Goal: Task Accomplishment & Management: Manage account settings

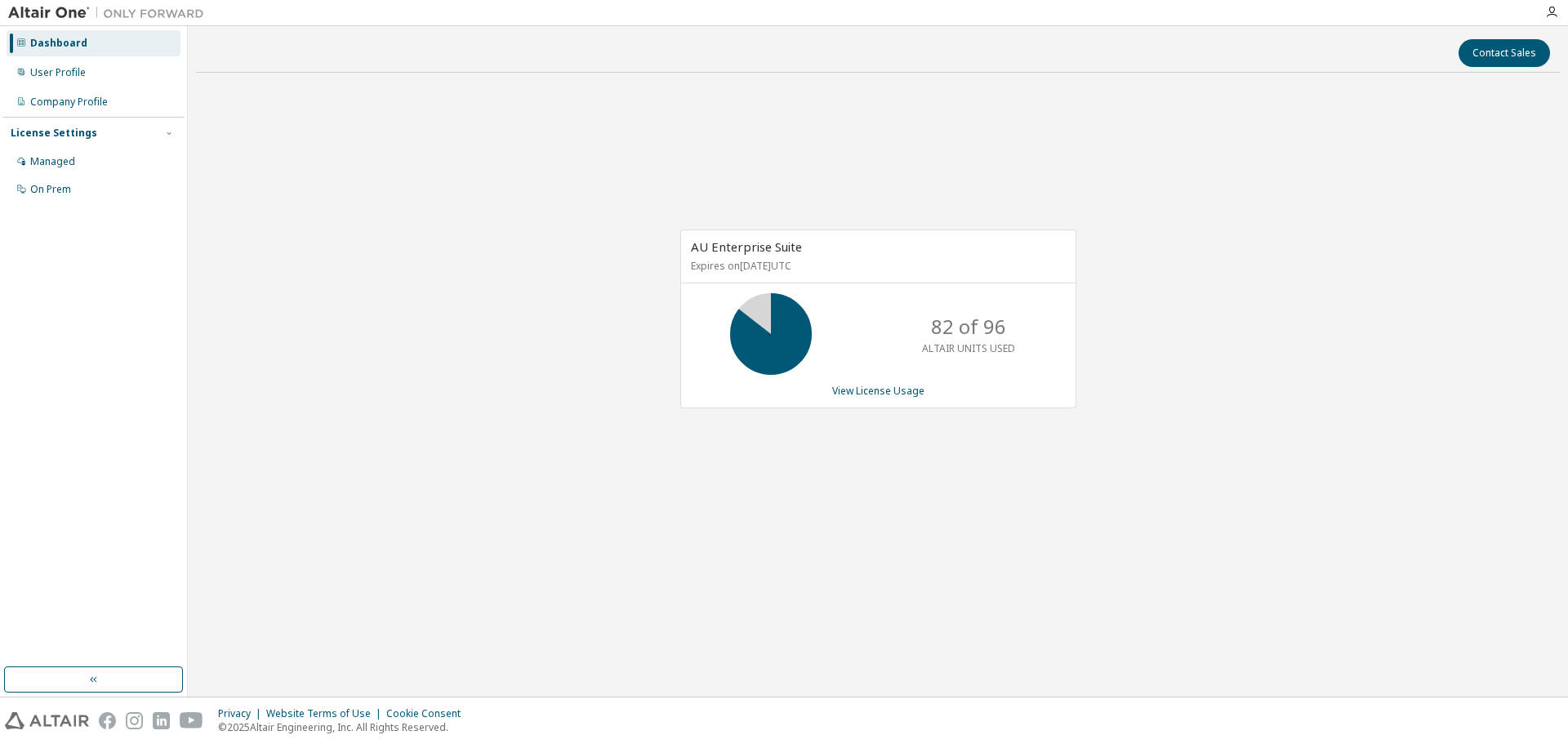
click at [638, 273] on div "AU Enterprise Suite Expires on November 30, 2025 UTC 82 of 96 ALTAIR UNITS USED…" at bounding box center [877, 328] width 1364 height 484
click at [332, 252] on div "AU Enterprise Suite Expires on [DATE] UTC 82 of 96 ALTAIR UNITS USED View Licen…" at bounding box center [877, 328] width 1364 height 484
click at [874, 387] on link "View License Usage" at bounding box center [877, 391] width 92 height 14
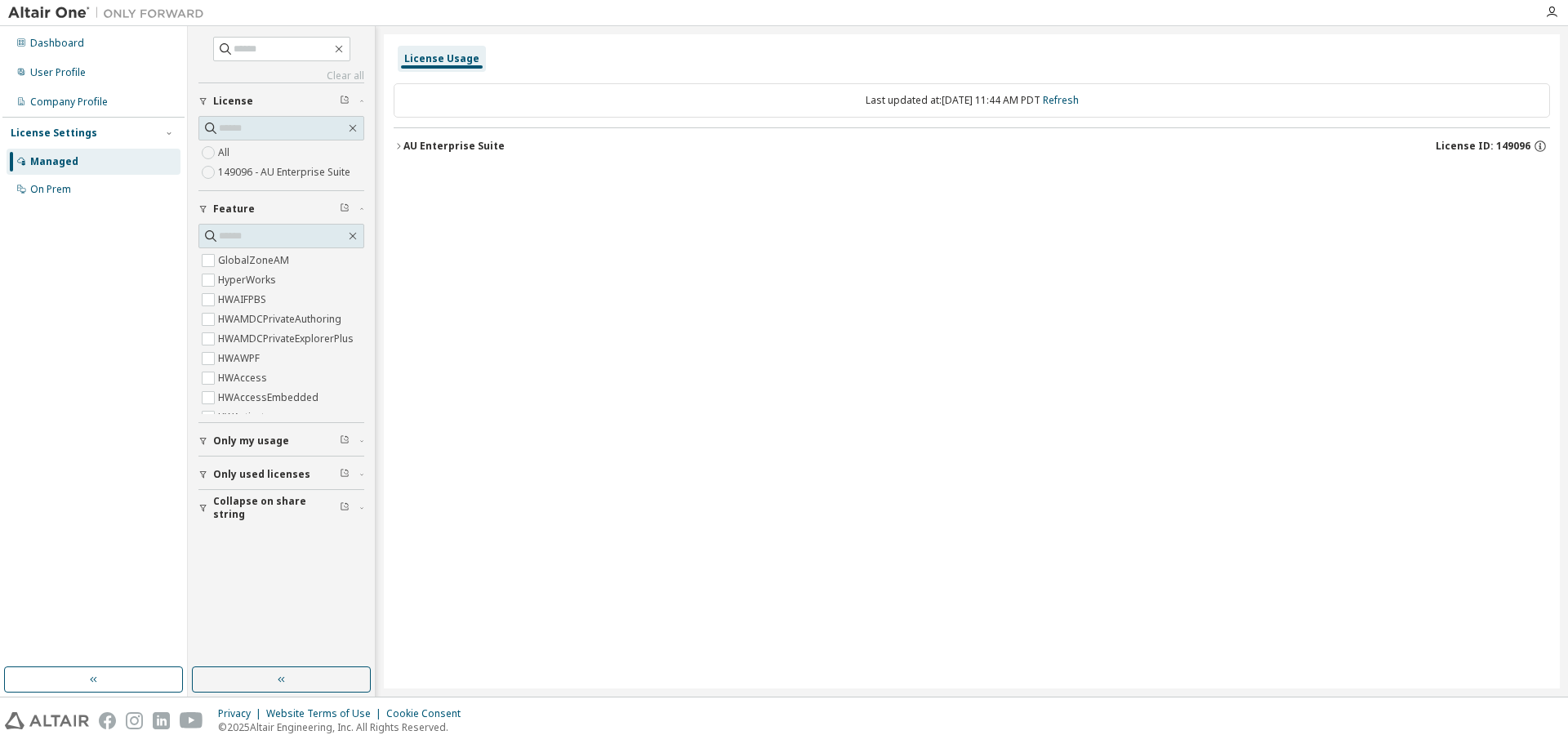
click at [401, 148] on icon "button" at bounding box center [399, 146] width 10 height 10
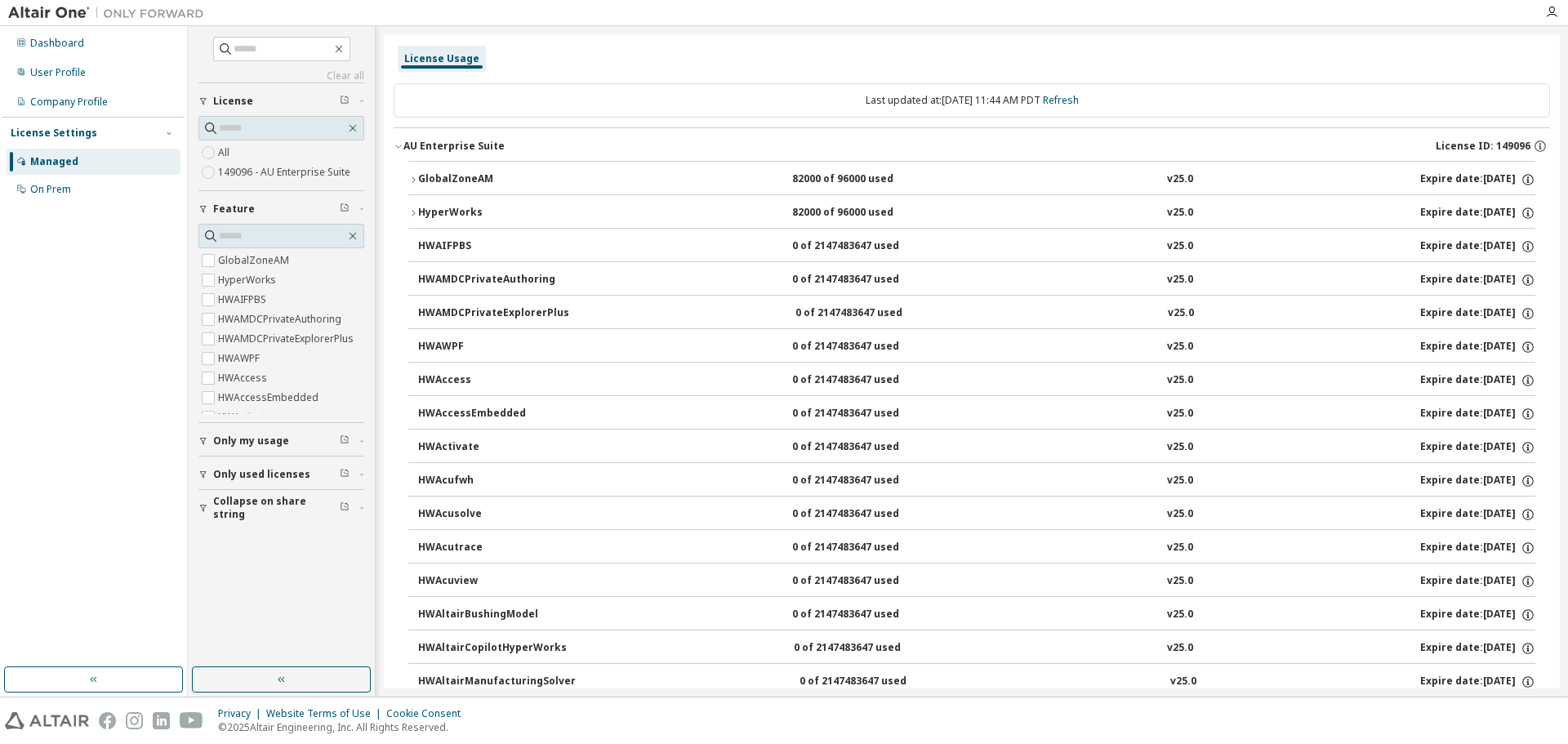
click at [411, 175] on icon "button" at bounding box center [413, 180] width 10 height 10
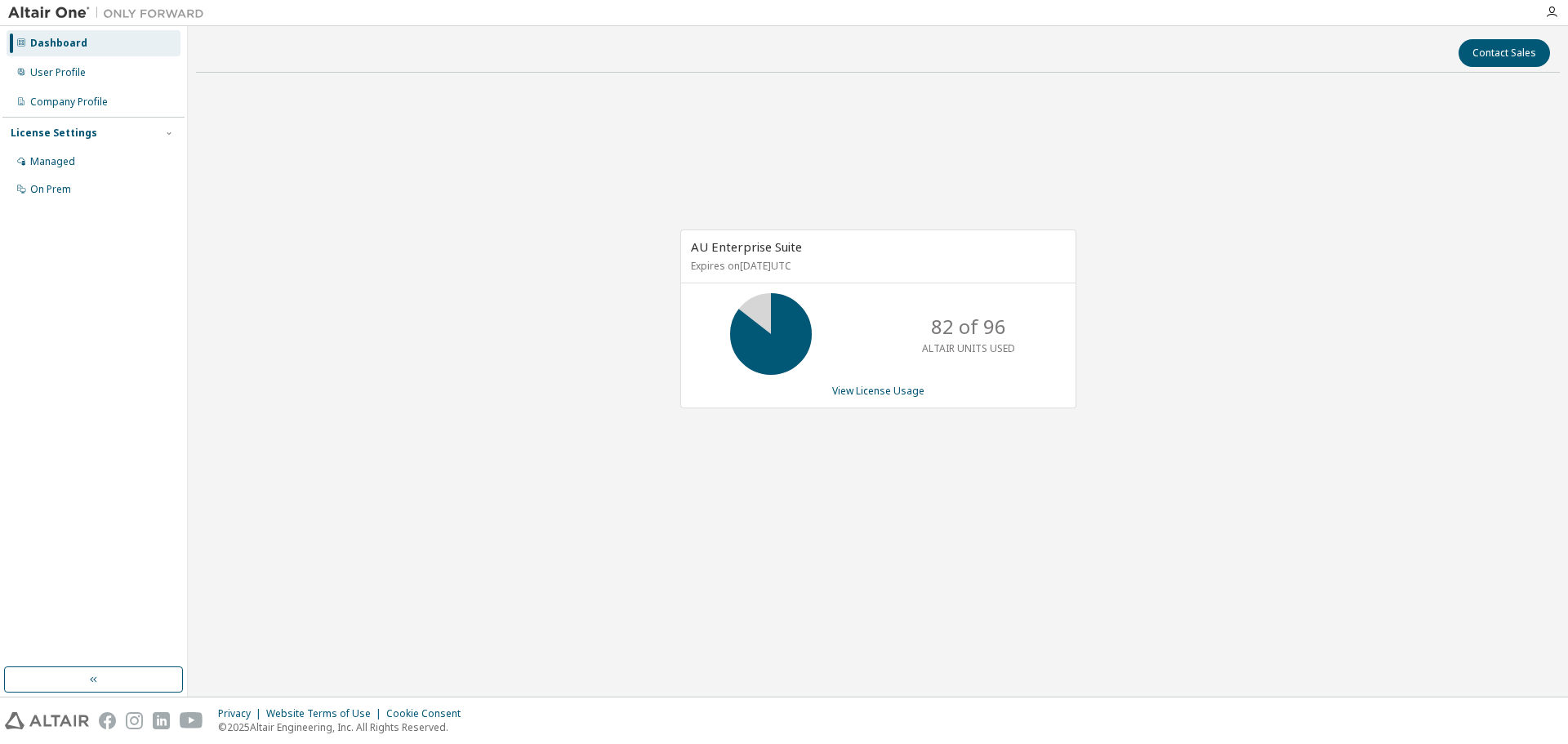
click at [459, 180] on div "AU Enterprise Suite Expires on November 30, 2025 UTC 82 of 96 ALTAIR UNITS USED…" at bounding box center [877, 328] width 1364 height 484
click at [429, 186] on div "AU Enterprise Suite Expires on November 30, 2025 UTC 82 of 96 ALTAIR UNITS USED…" at bounding box center [877, 328] width 1364 height 484
drag, startPoint x: 461, startPoint y: 260, endPoint x: 469, endPoint y: 268, distance: 11.3
click at [463, 259] on div "AU Enterprise Suite Expires on November 30, 2025 UTC 82 of 96 ALTAIR UNITS USED…" at bounding box center [877, 328] width 1364 height 484
click at [902, 392] on link "View License Usage" at bounding box center [877, 391] width 92 height 14
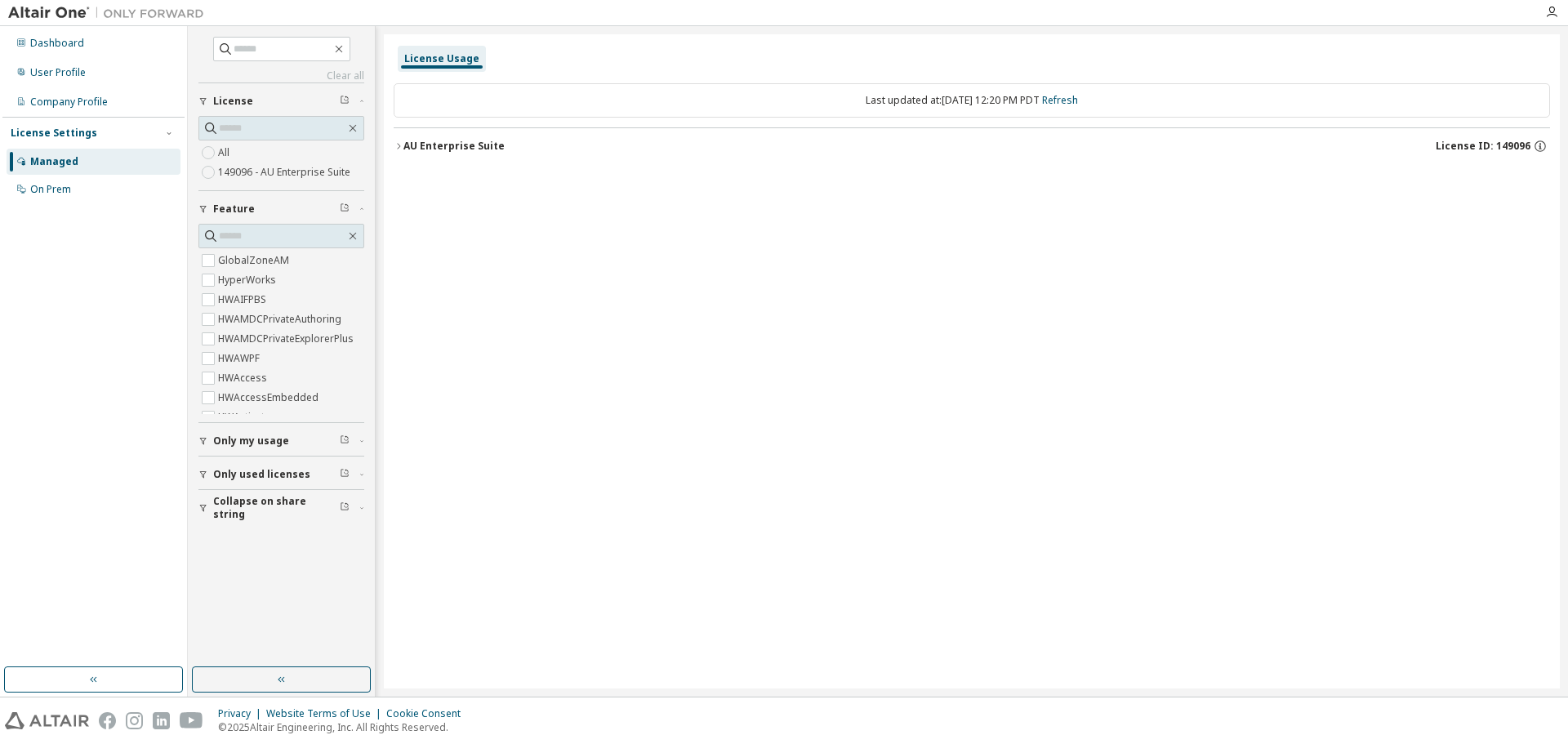
click at [436, 131] on button "AU Enterprise Suite License ID: 149096" at bounding box center [972, 145] width 1157 height 36
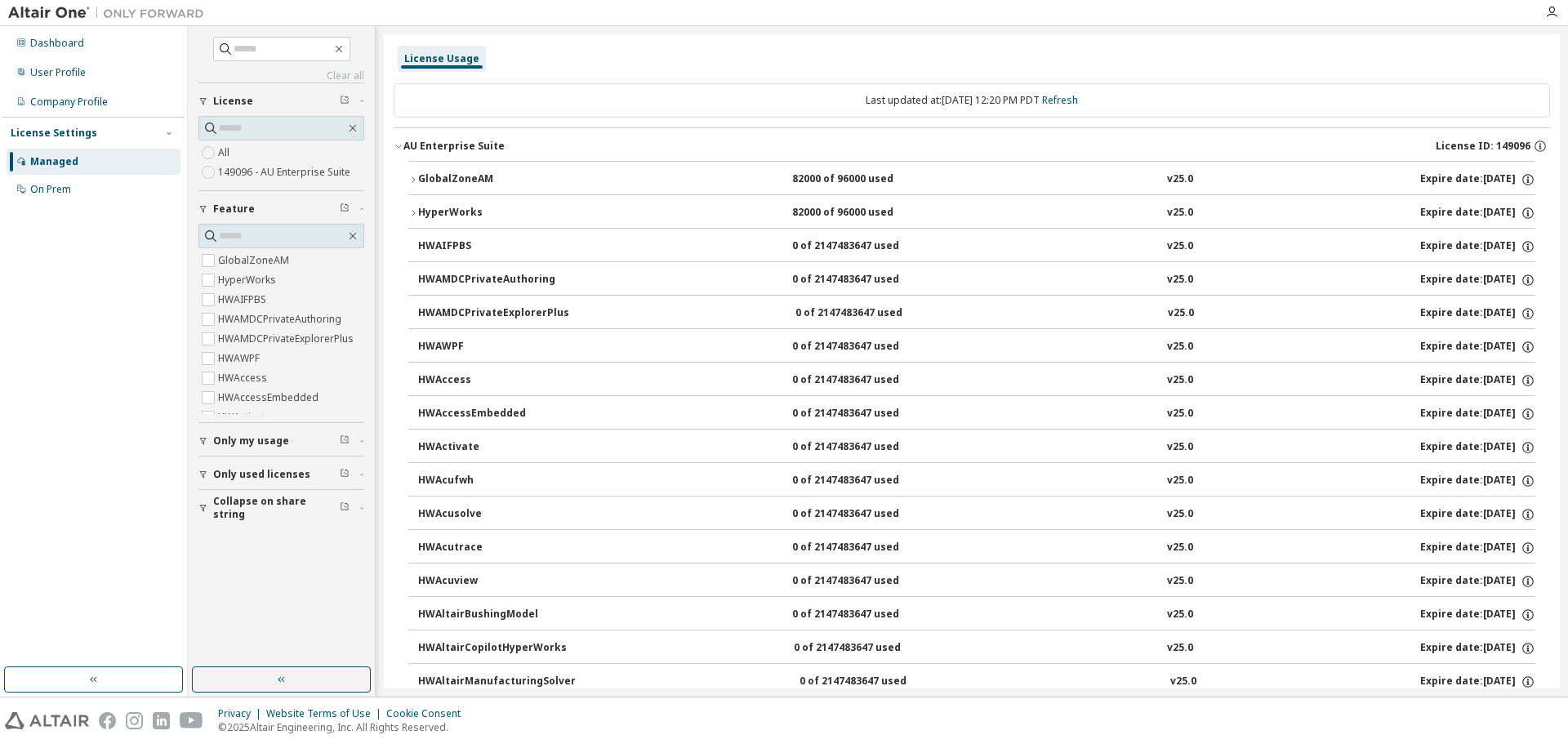
click at [425, 153] on div "AU Enterprise Suite License ID: 149096" at bounding box center [976, 146] width 1147 height 15
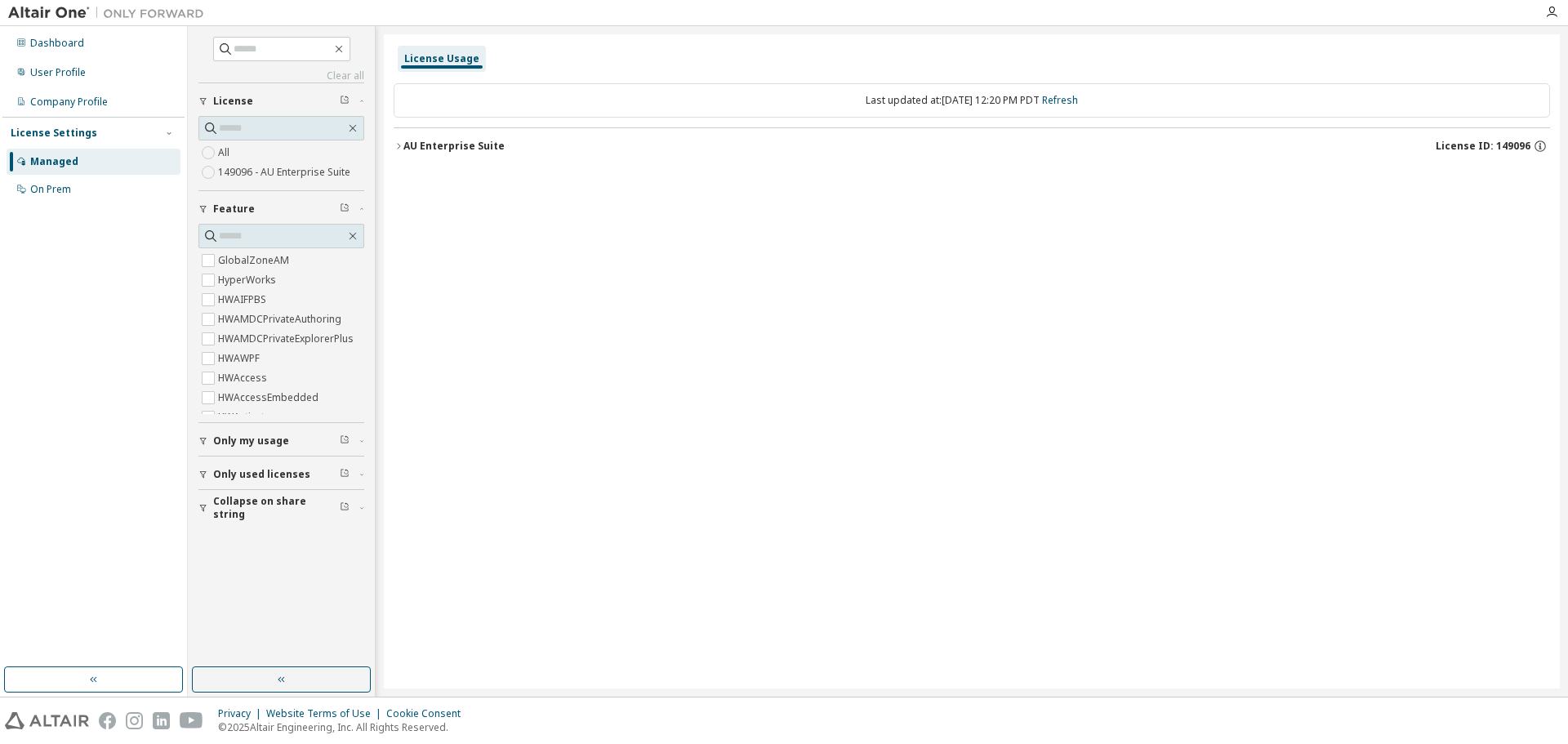
click at [429, 152] on div "AU Enterprise Suite" at bounding box center [454, 146] width 101 height 13
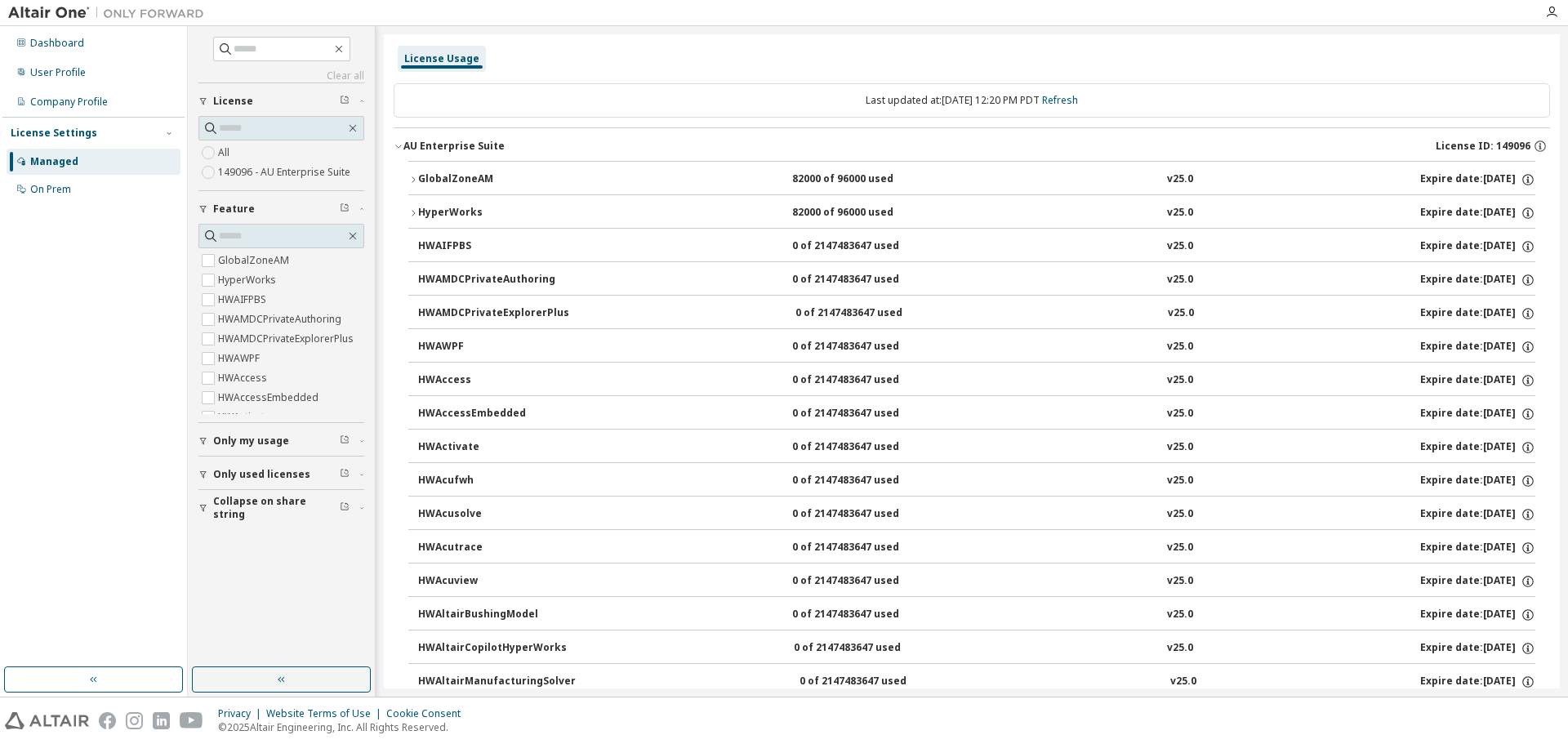
click at [420, 177] on div "GlobalZoneAM" at bounding box center [491, 180] width 147 height 15
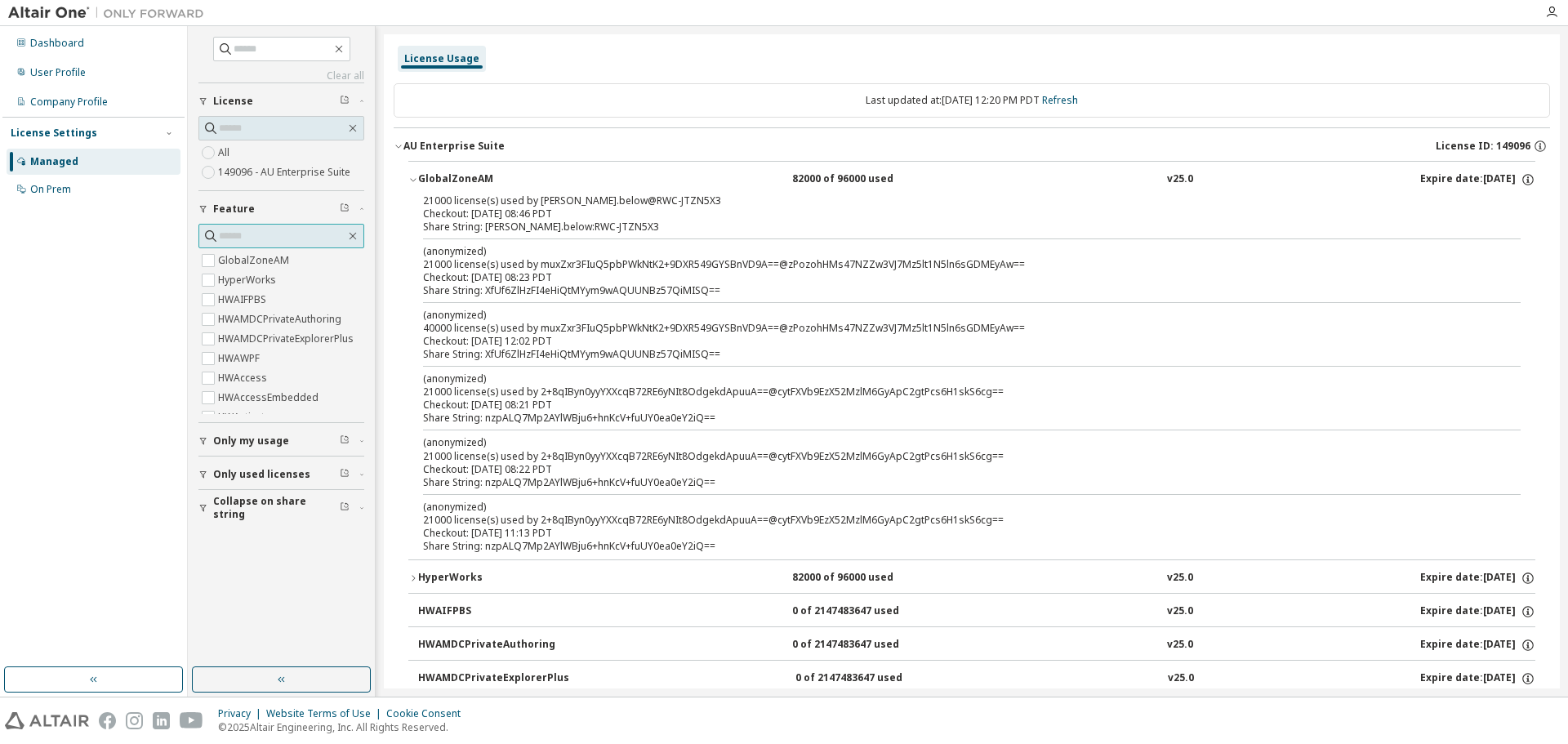
click at [297, 230] on input "text" at bounding box center [282, 236] width 126 height 17
type input "****"
click at [278, 300] on label "HWHyperGraph" at bounding box center [255, 300] width 76 height 20
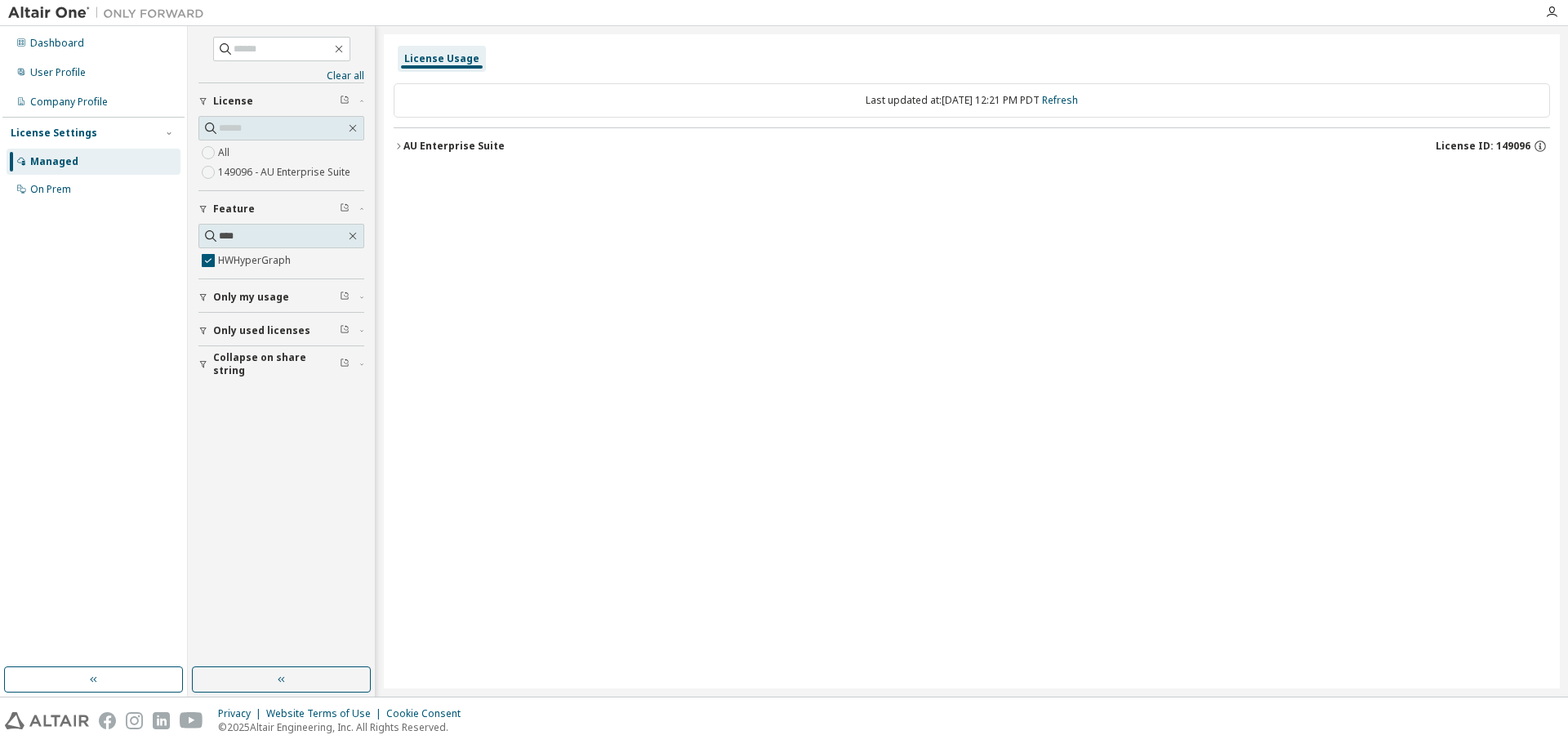
click at [415, 148] on div "AU Enterprise Suite" at bounding box center [454, 146] width 101 height 13
click at [198, 377] on div "Clear all Collapse on share string Only used licenses Only my usage Feature ***…" at bounding box center [281, 347] width 182 height 637
click at [209, 373] on div "button" at bounding box center [206, 376] width 15 height 10
click at [351, 237] on icon "button" at bounding box center [353, 236] width 13 height 13
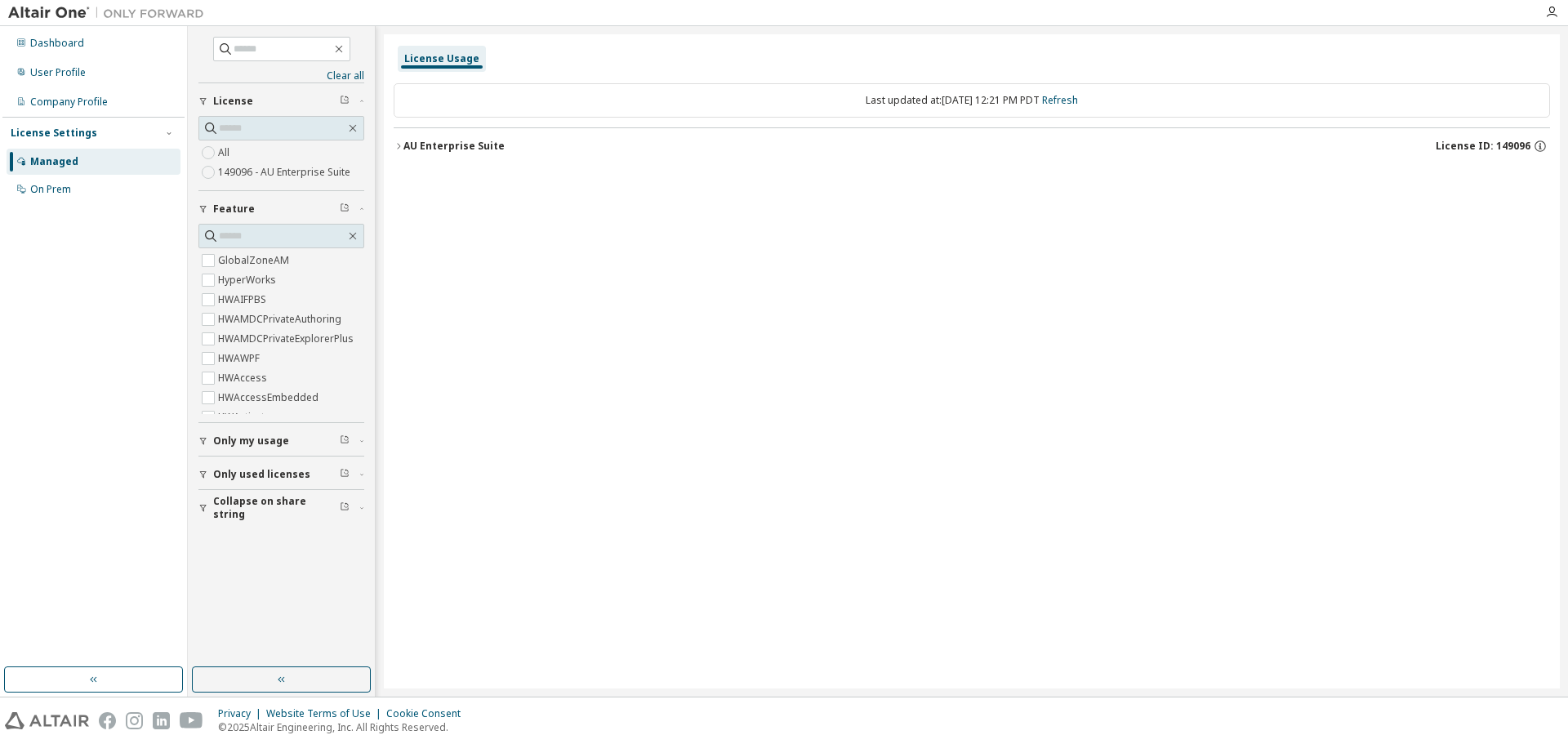
click at [391, 139] on div "License Usage Last updated at: Wed 2025-09-10 12:21 PM PDT Refresh AU Enterpris…" at bounding box center [971, 361] width 1176 height 654
click at [397, 140] on button "AU Enterprise Suite License ID: 149096" at bounding box center [972, 145] width 1157 height 36
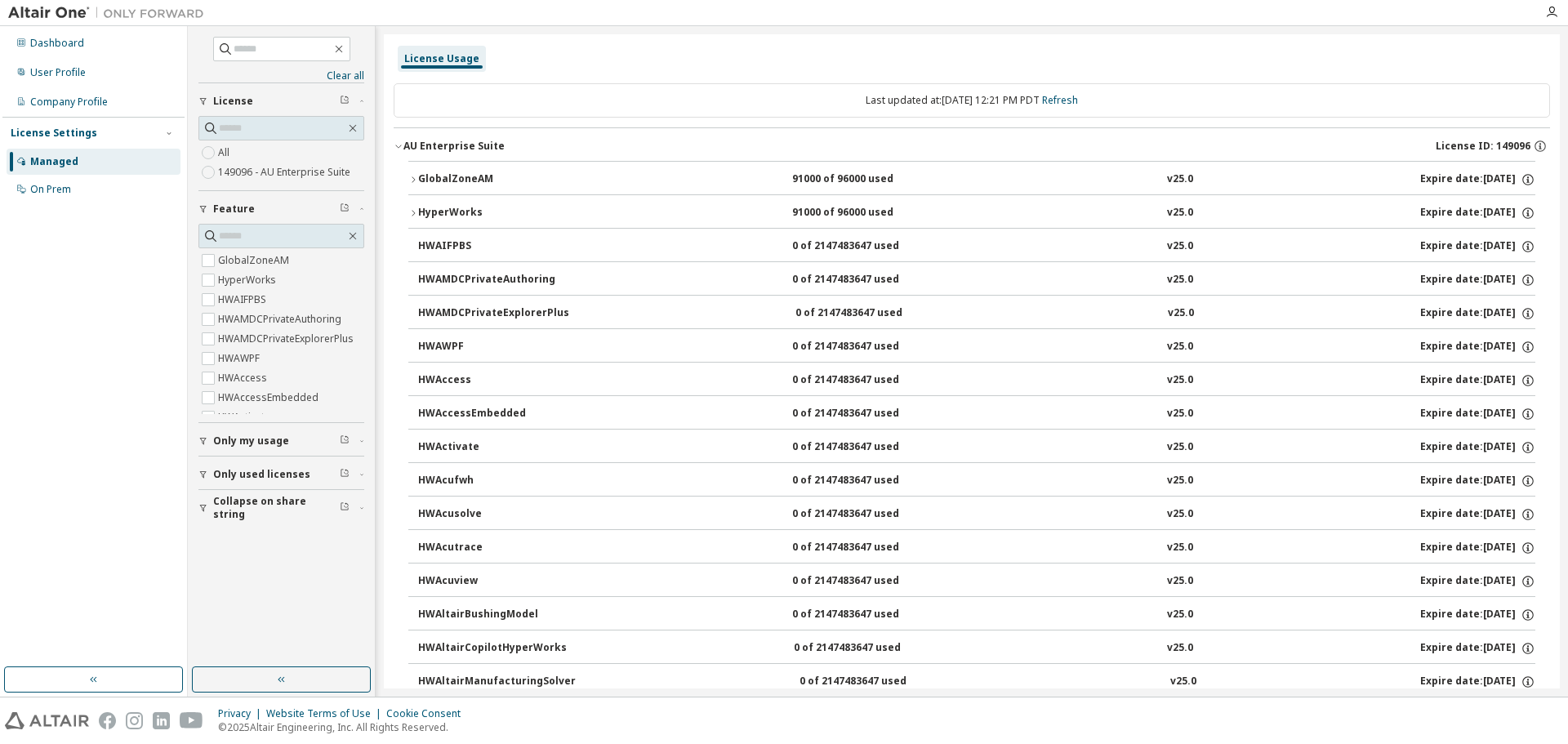
click at [412, 171] on button "GlobalZoneAM 91000 of 96000 used v25.0 Expire date: 2025-11-30" at bounding box center [971, 180] width 1127 height 36
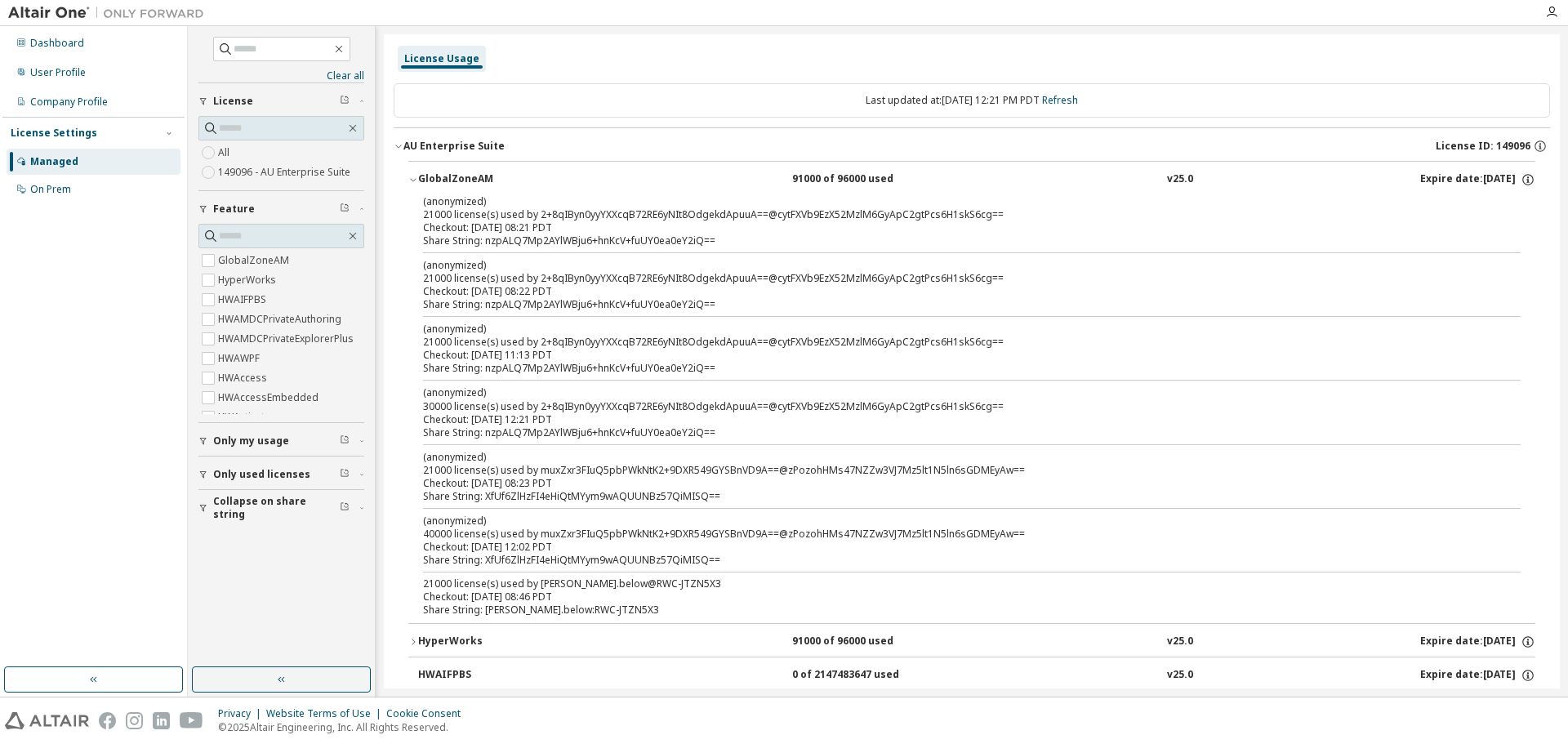
click at [258, 446] on span "Only my usage" at bounding box center [250, 441] width 76 height 13
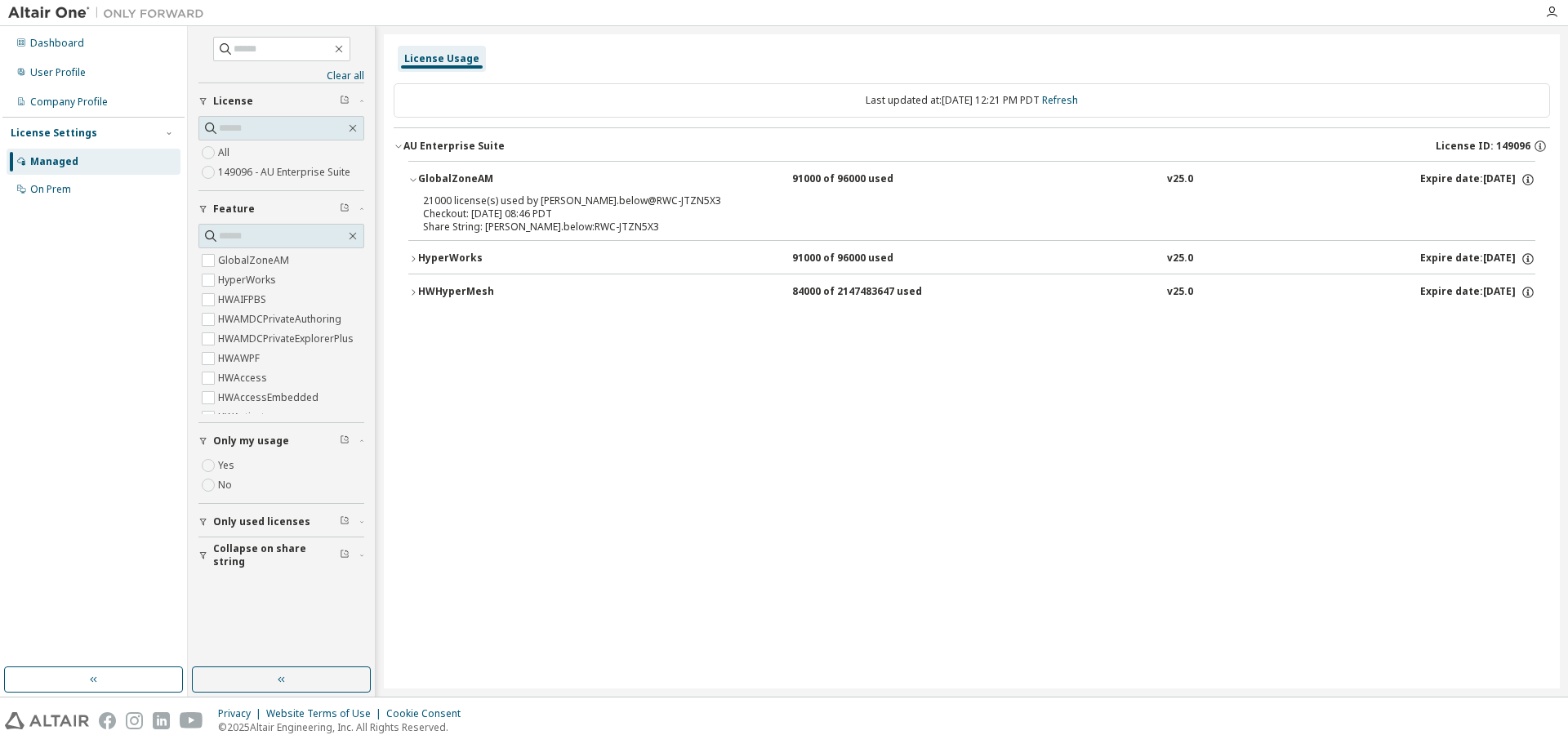
click at [429, 263] on div "HyperWorks" at bounding box center [491, 259] width 147 height 15
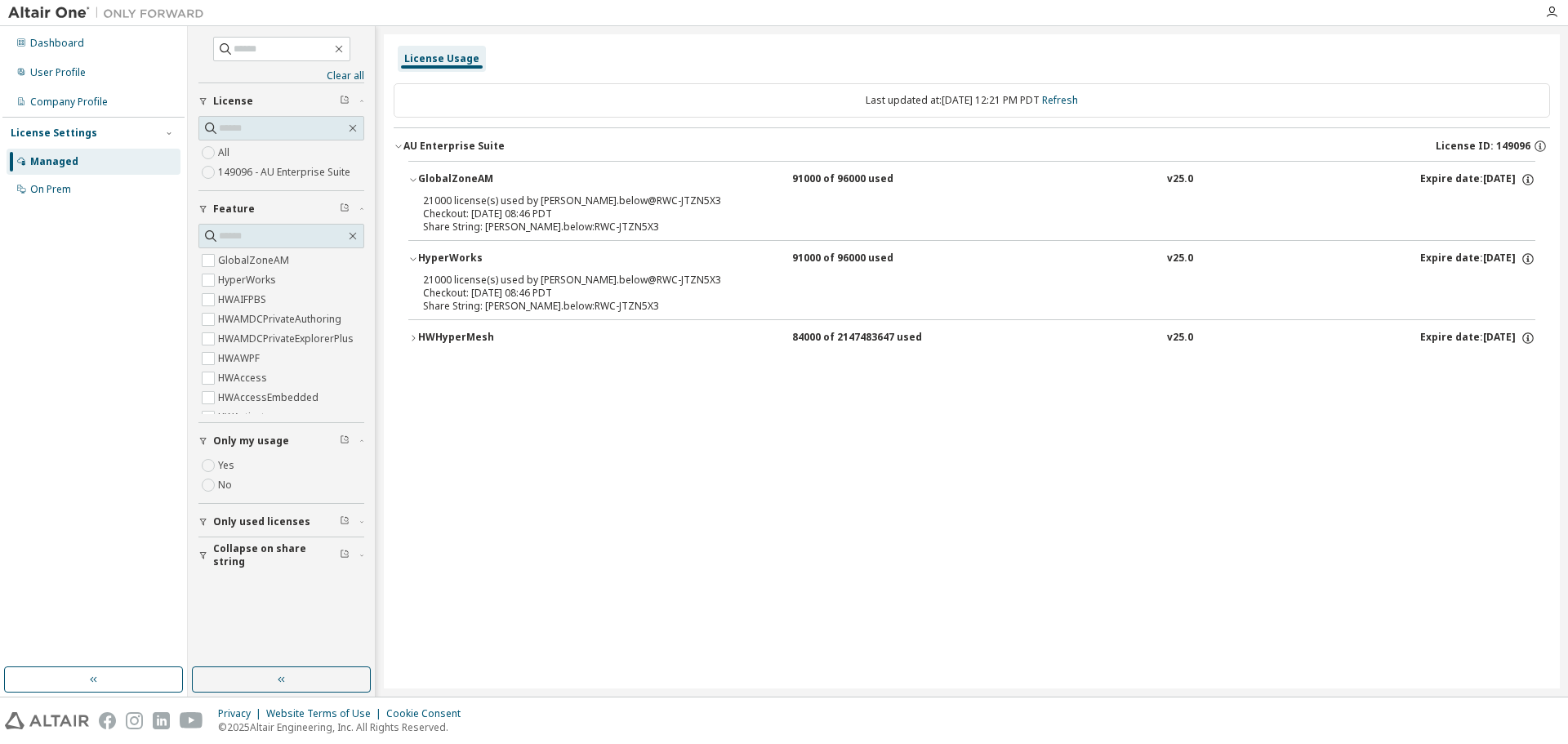
click at [430, 342] on div "HWHyperMesh" at bounding box center [491, 338] width 147 height 15
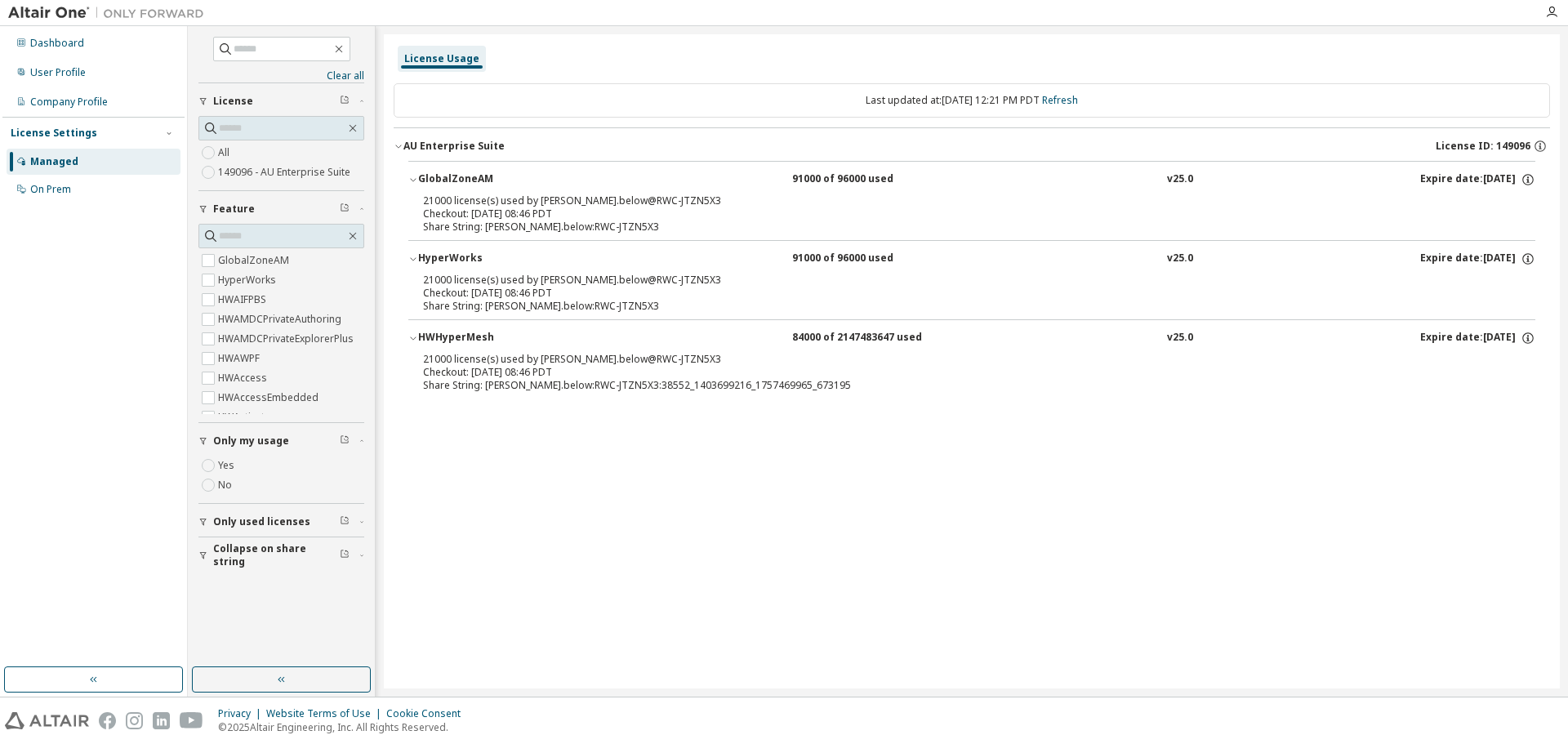
click at [214, 519] on span "Only used licenses" at bounding box center [261, 522] width 97 height 13
click at [229, 599] on span "Collapse on share string" at bounding box center [276, 603] width 126 height 26
click at [110, 101] on div "Company Profile" at bounding box center [93, 101] width 174 height 26
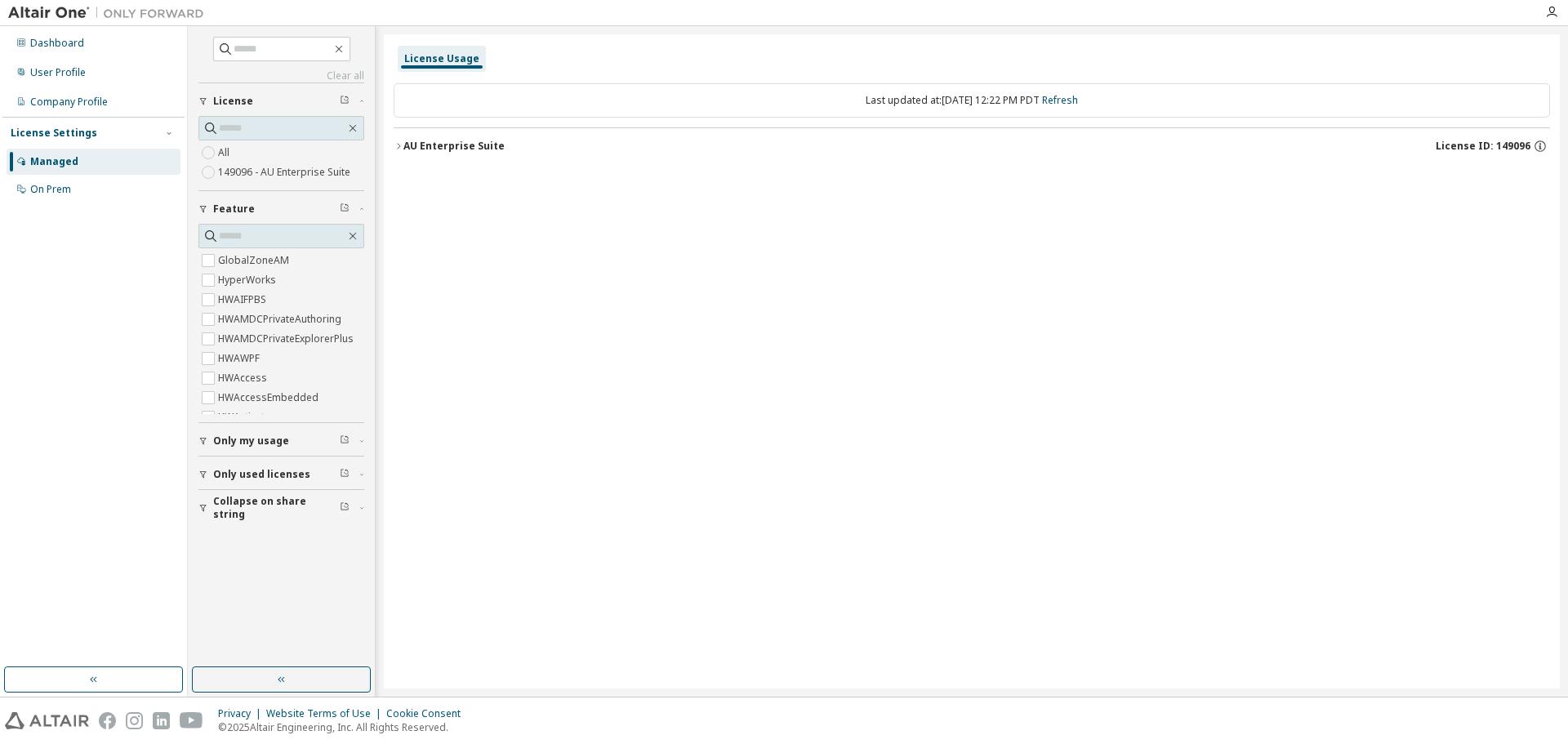
click at [405, 147] on div "AU Enterprise Suite" at bounding box center [454, 146] width 101 height 13
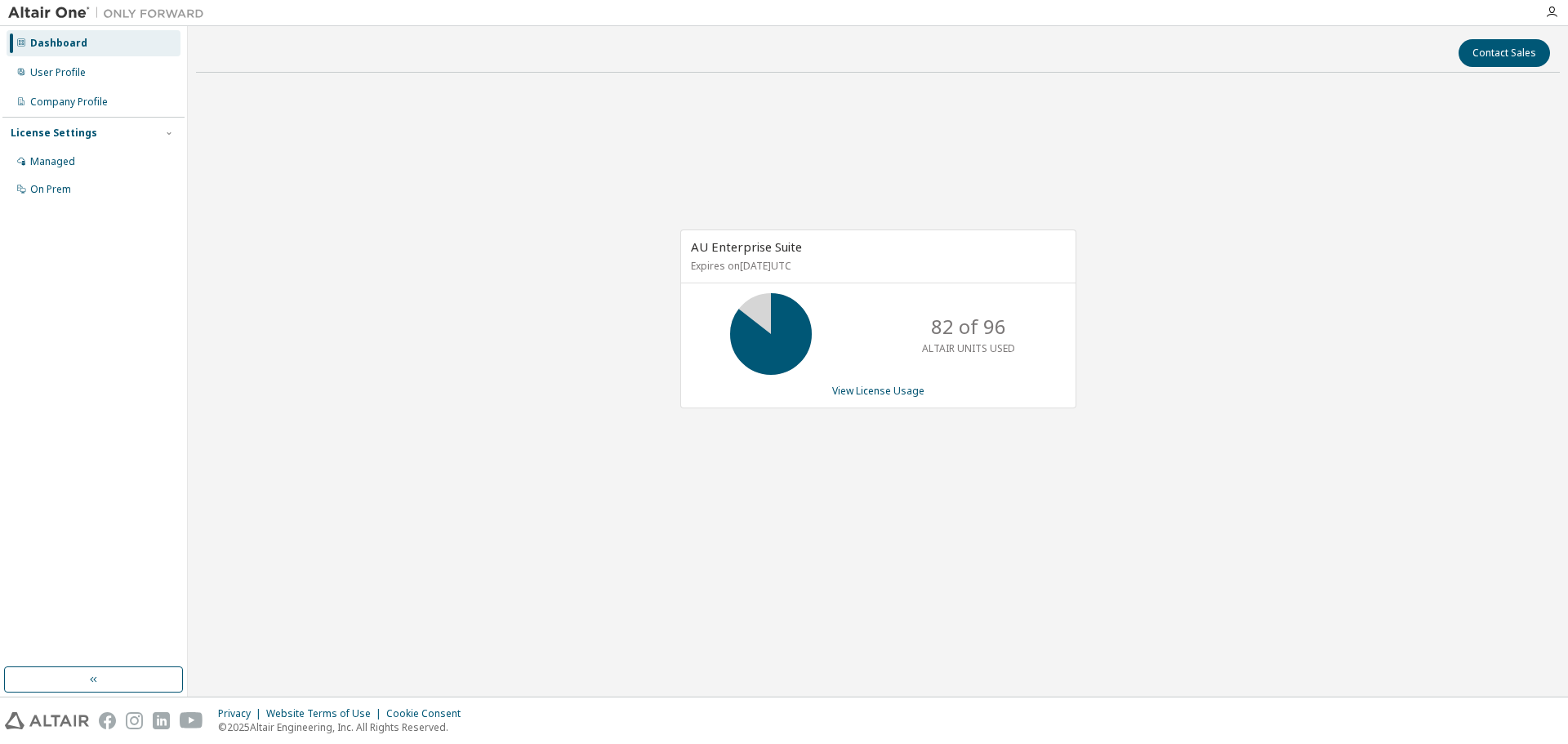
click at [881, 597] on div "Contact Sales AU Enterprise Suite Expires on [DATE] UTC 82 of 96 ALTAIR UNITS U…" at bounding box center [877, 361] width 1364 height 654
